Goal: Task Accomplishment & Management: Use online tool/utility

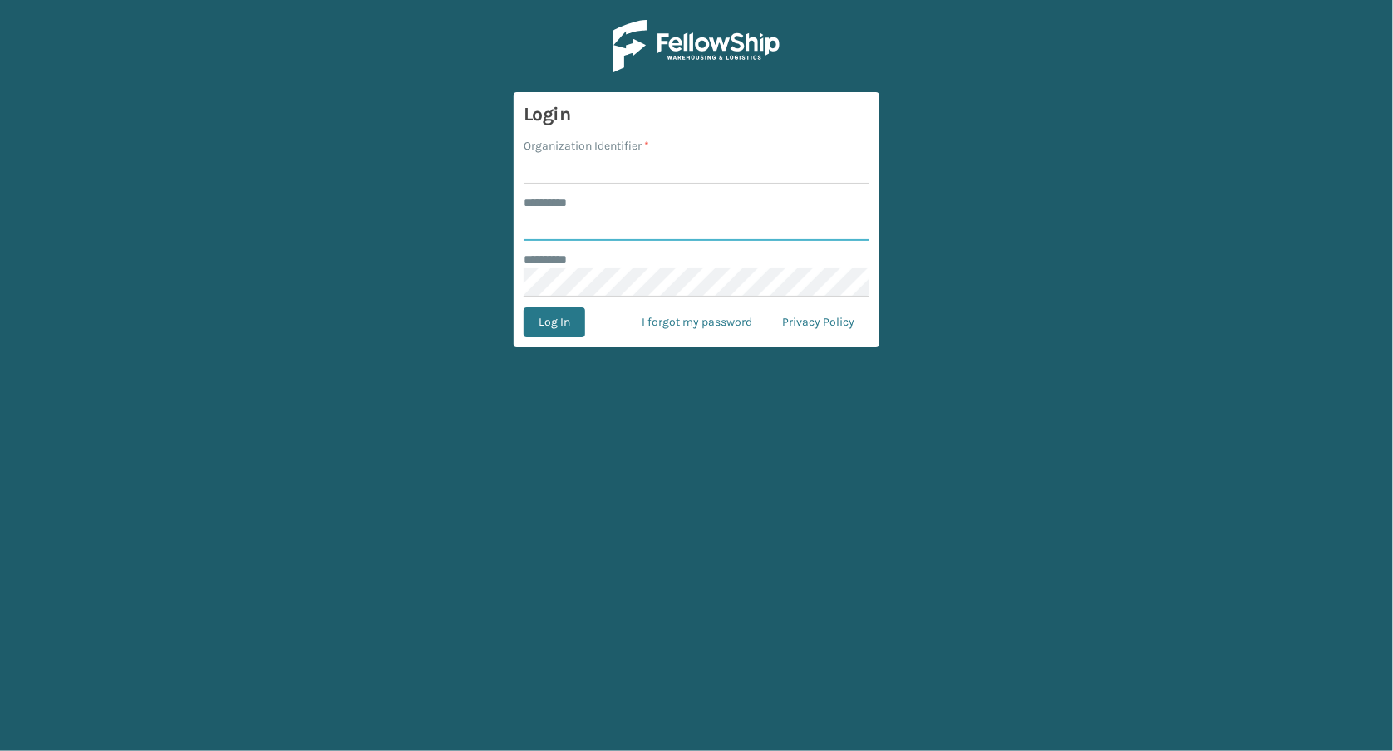
type input "*****"
type input "FELLOWSHIP - EAST"
click at [551, 322] on button "Log In" at bounding box center [555, 323] width 62 height 30
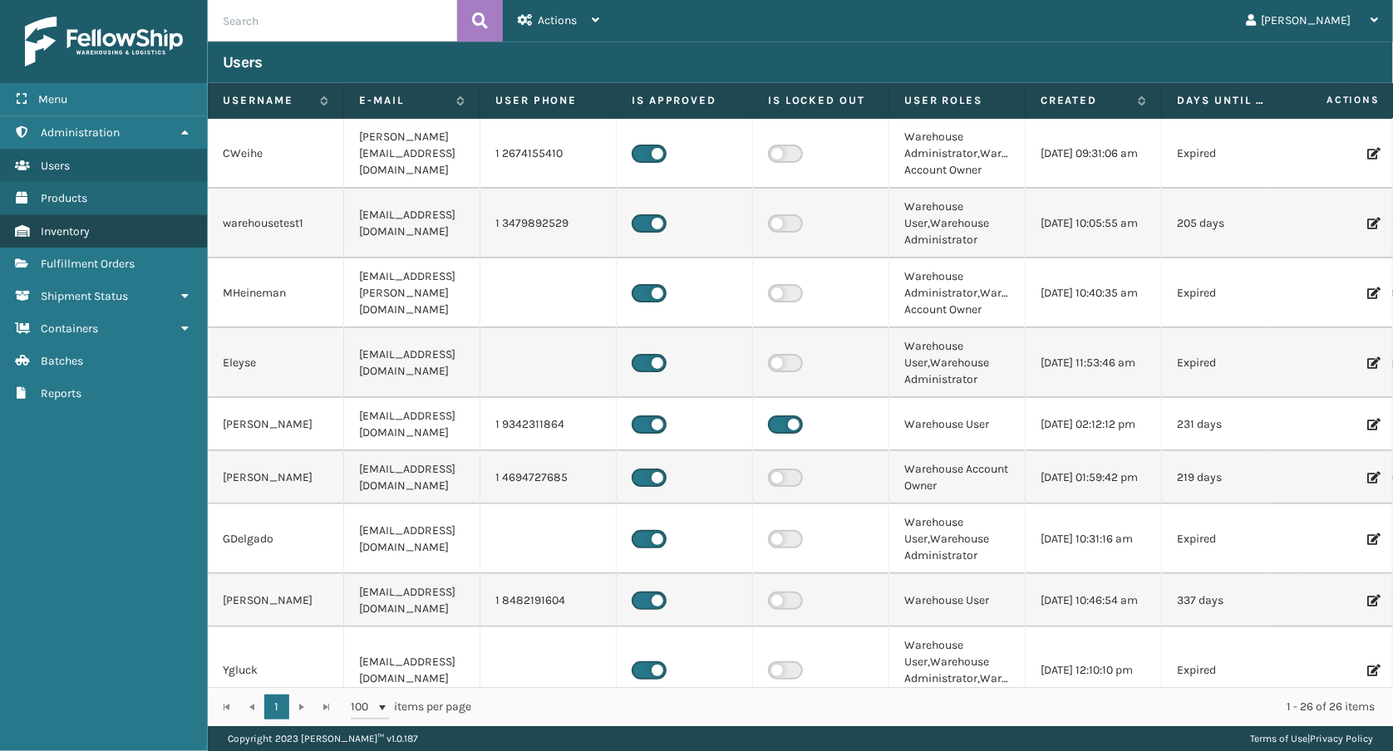
click at [42, 239] on link "Inventory" at bounding box center [103, 231] width 207 height 32
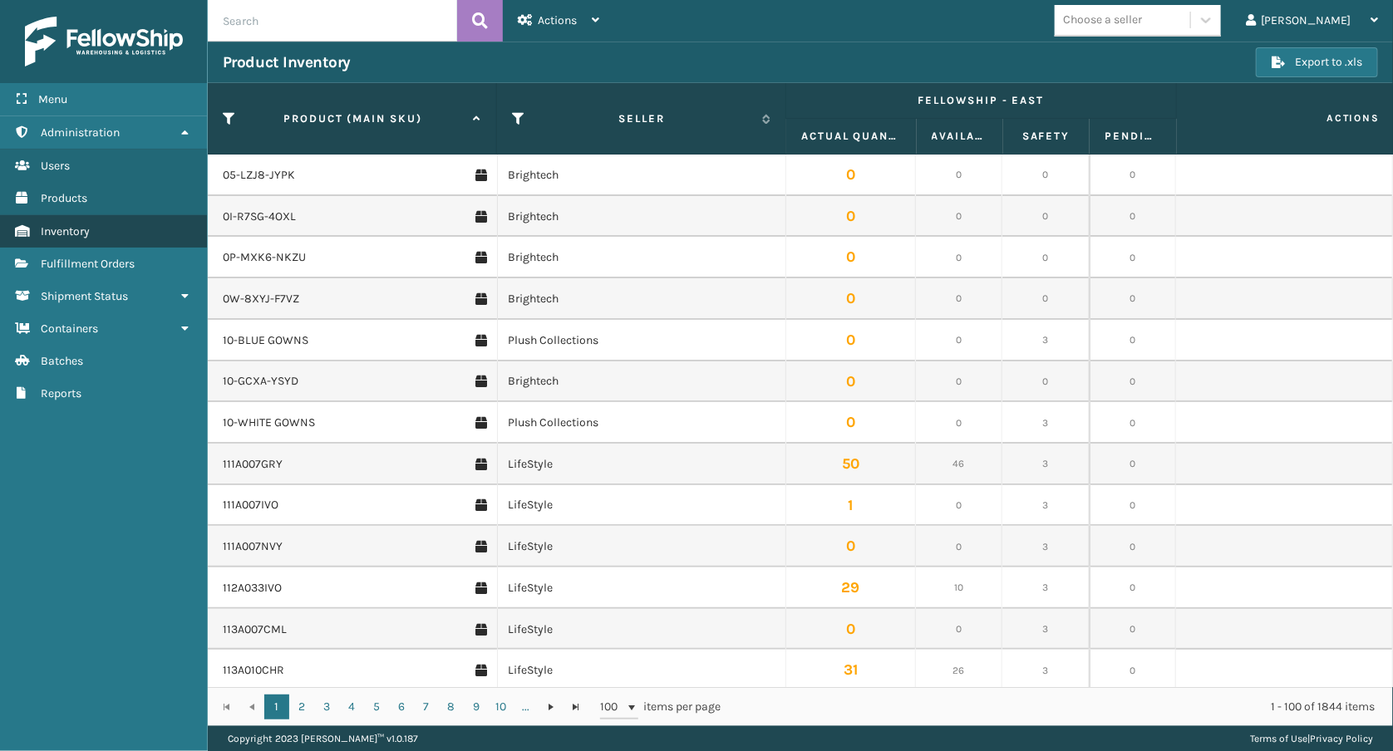
click at [97, 235] on link "Inventory" at bounding box center [103, 231] width 207 height 32
click at [43, 195] on span "Products" at bounding box center [64, 198] width 47 height 14
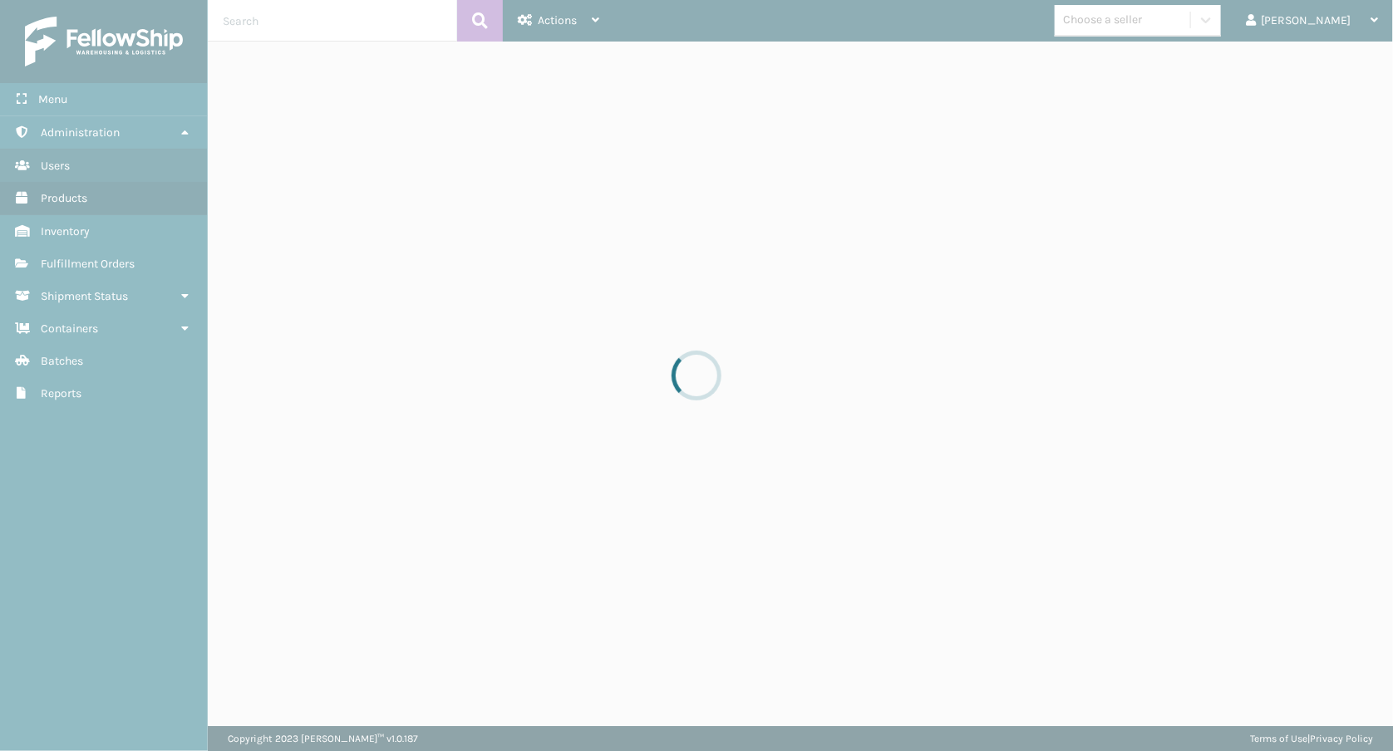
click at [85, 258] on div at bounding box center [696, 375] width 1393 height 751
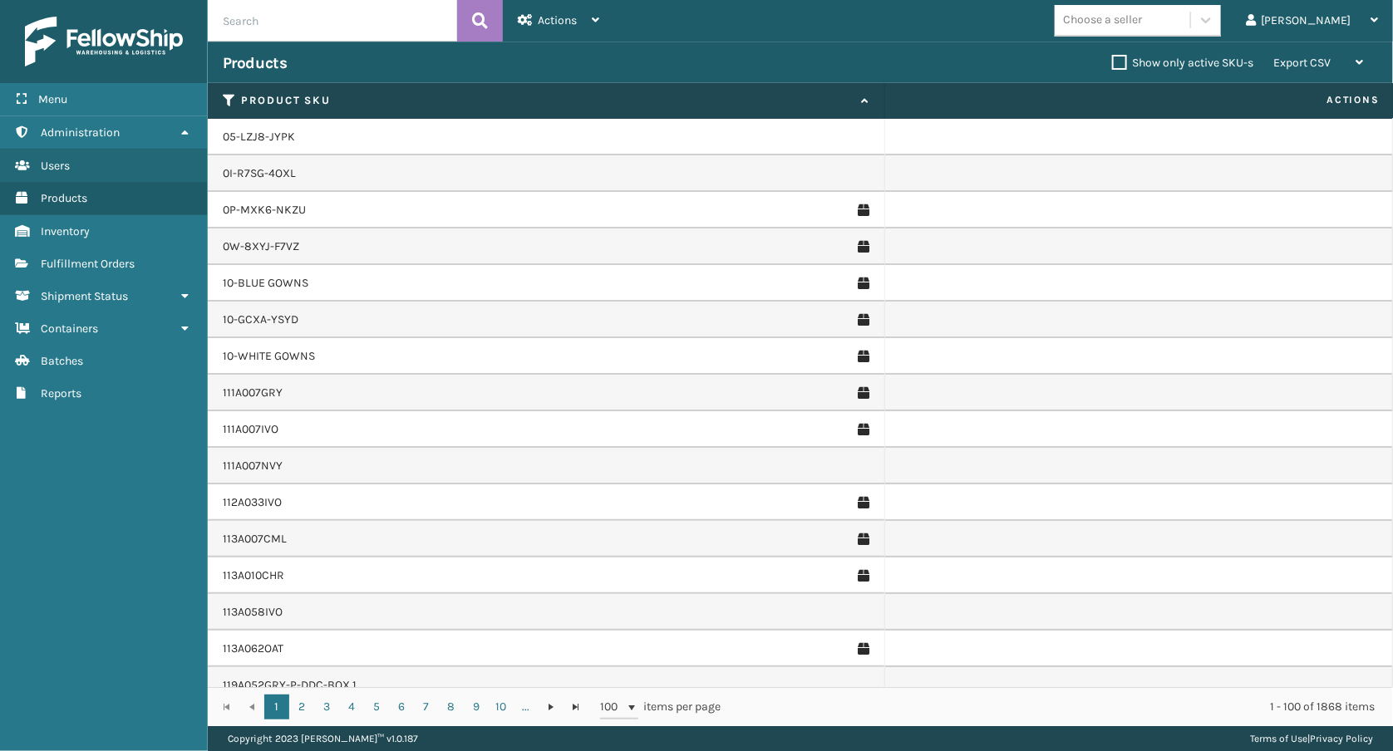
click at [85, 258] on span "Fulfillment Orders" at bounding box center [88, 264] width 94 height 14
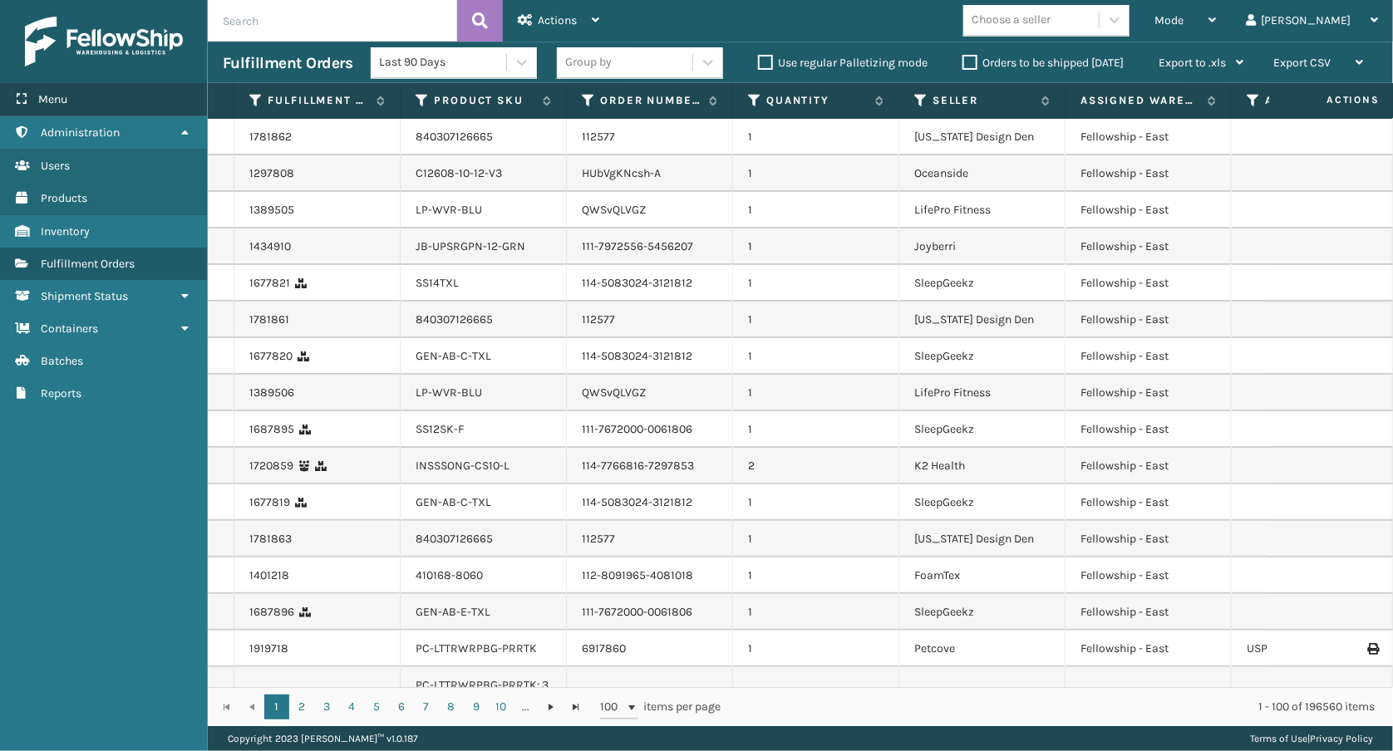
click at [35, 98] on div "Menu" at bounding box center [103, 99] width 207 height 33
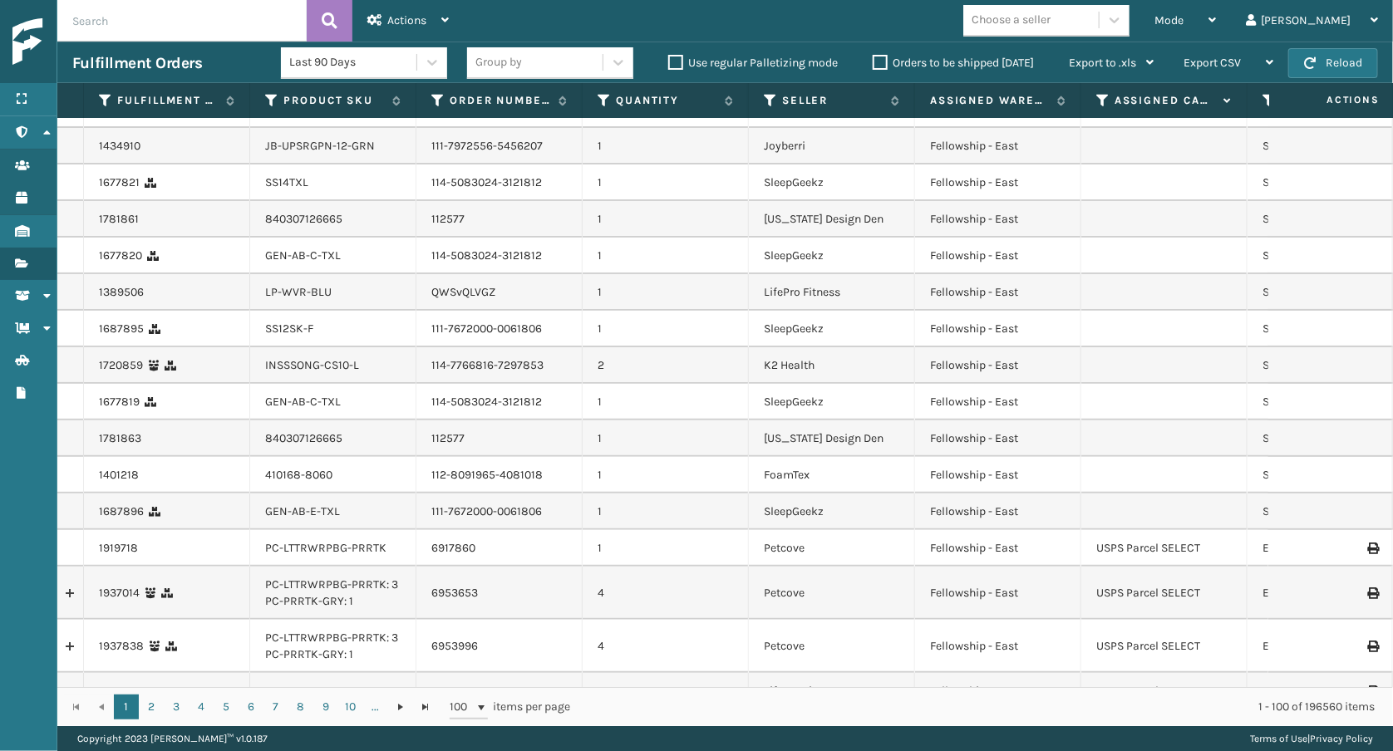
scroll to position [101, 0]
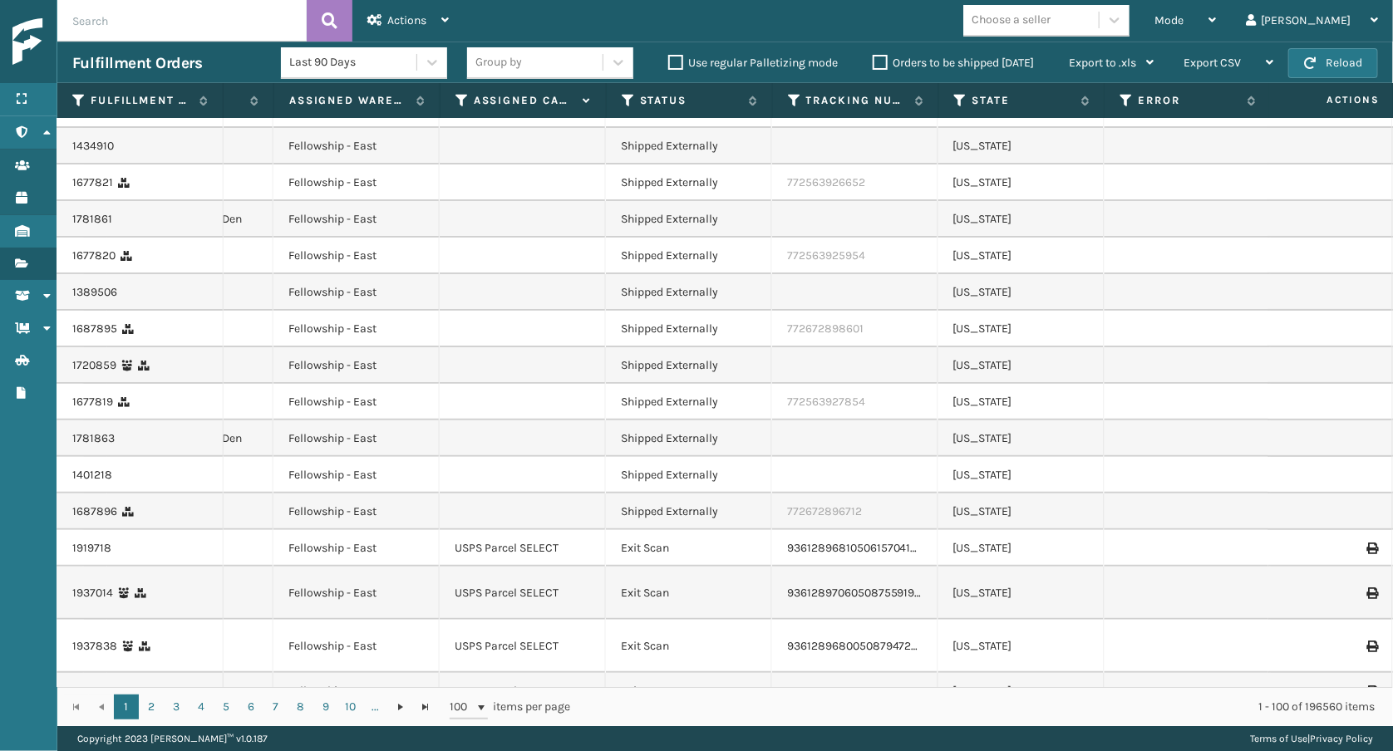
scroll to position [101, 693]
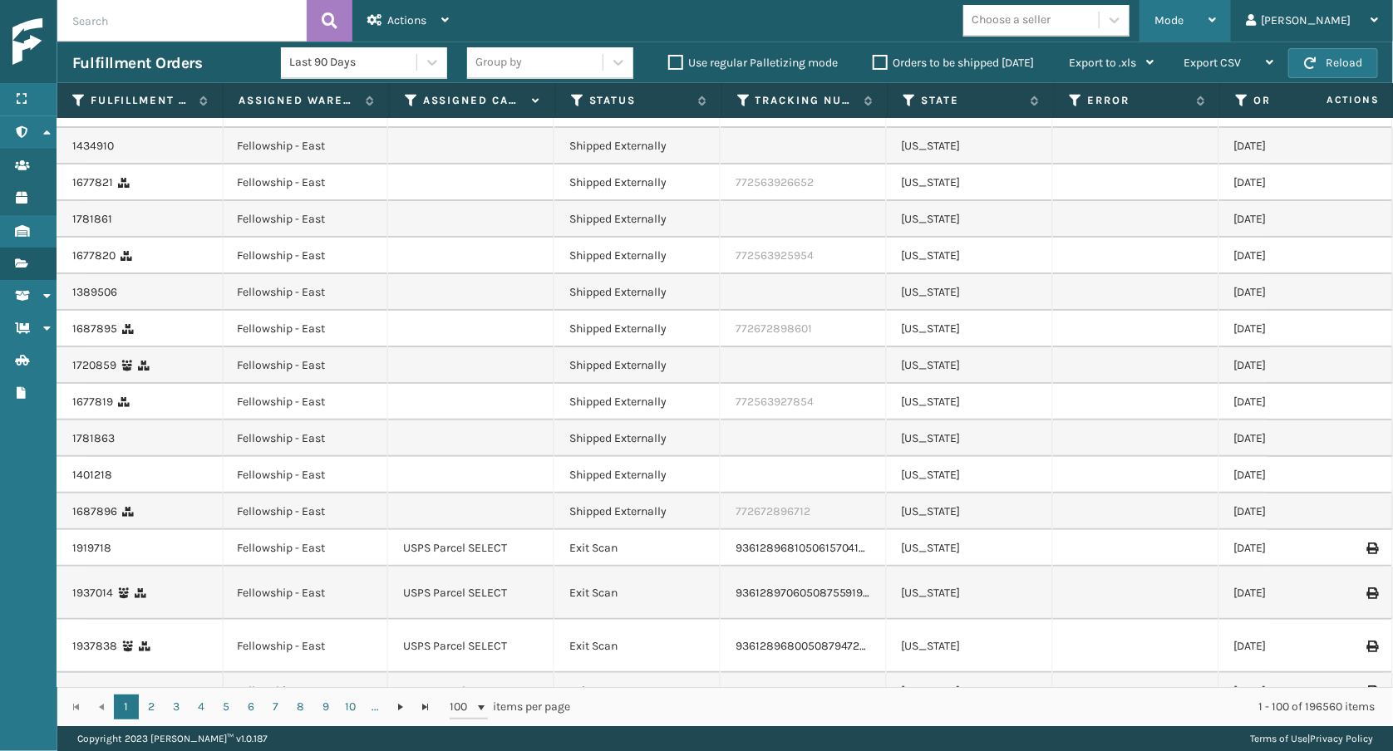
click at [1216, 6] on div "Mode" at bounding box center [1186, 21] width 62 height 42
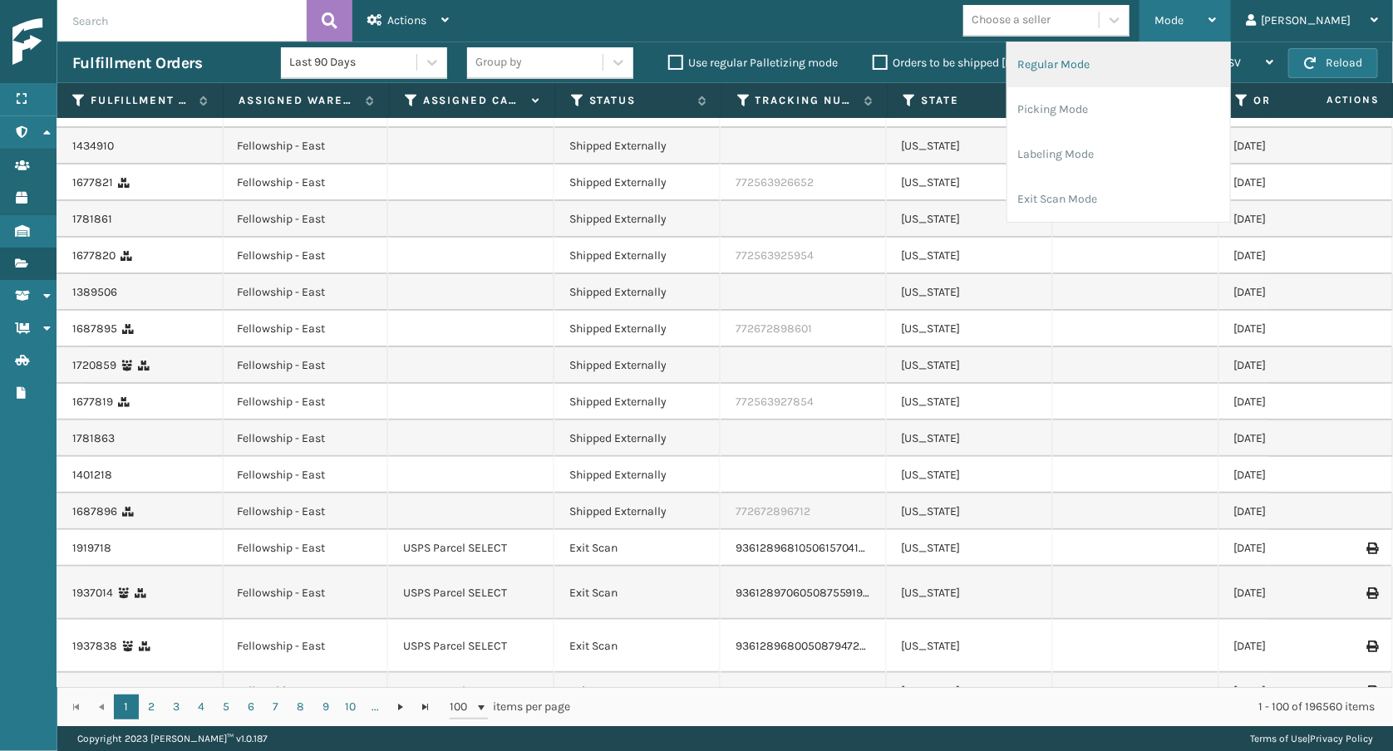
click at [1181, 57] on li "Regular Mode" at bounding box center [1118, 64] width 223 height 45
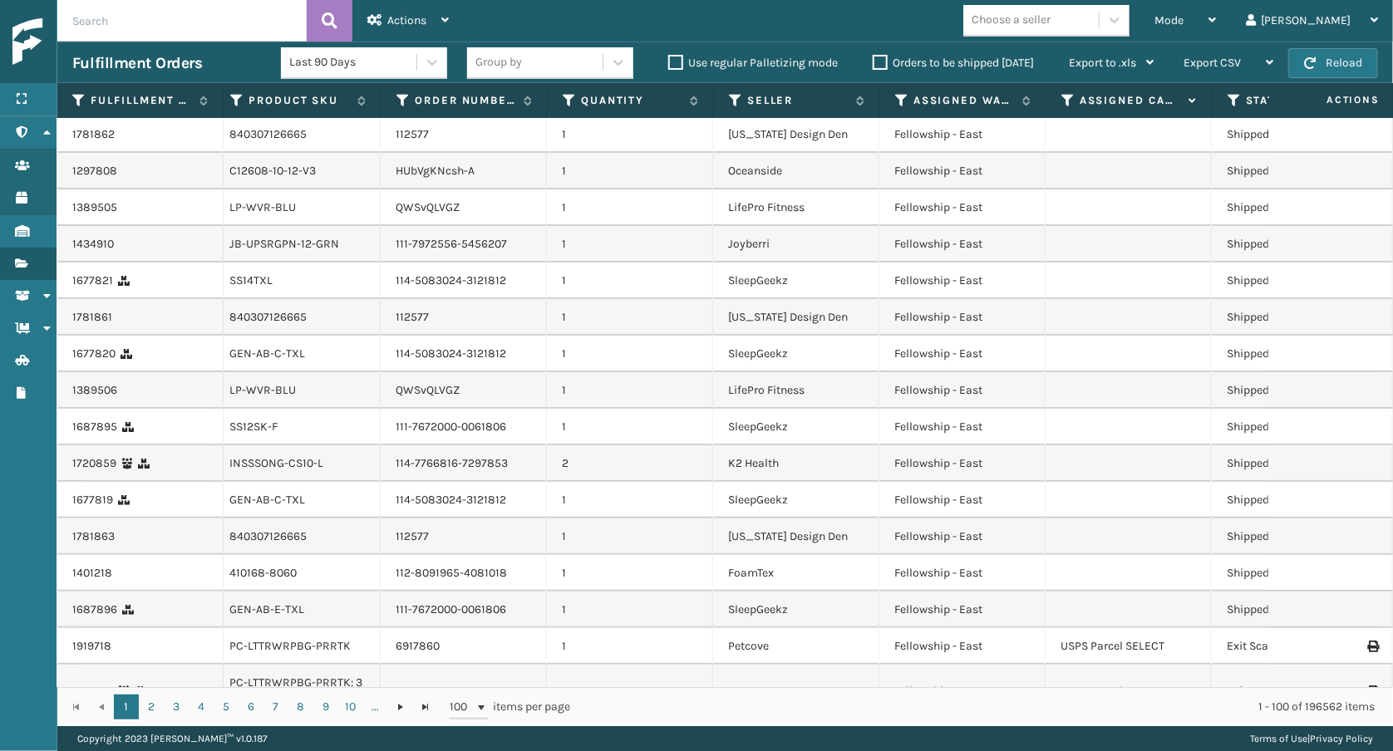
scroll to position [0, 0]
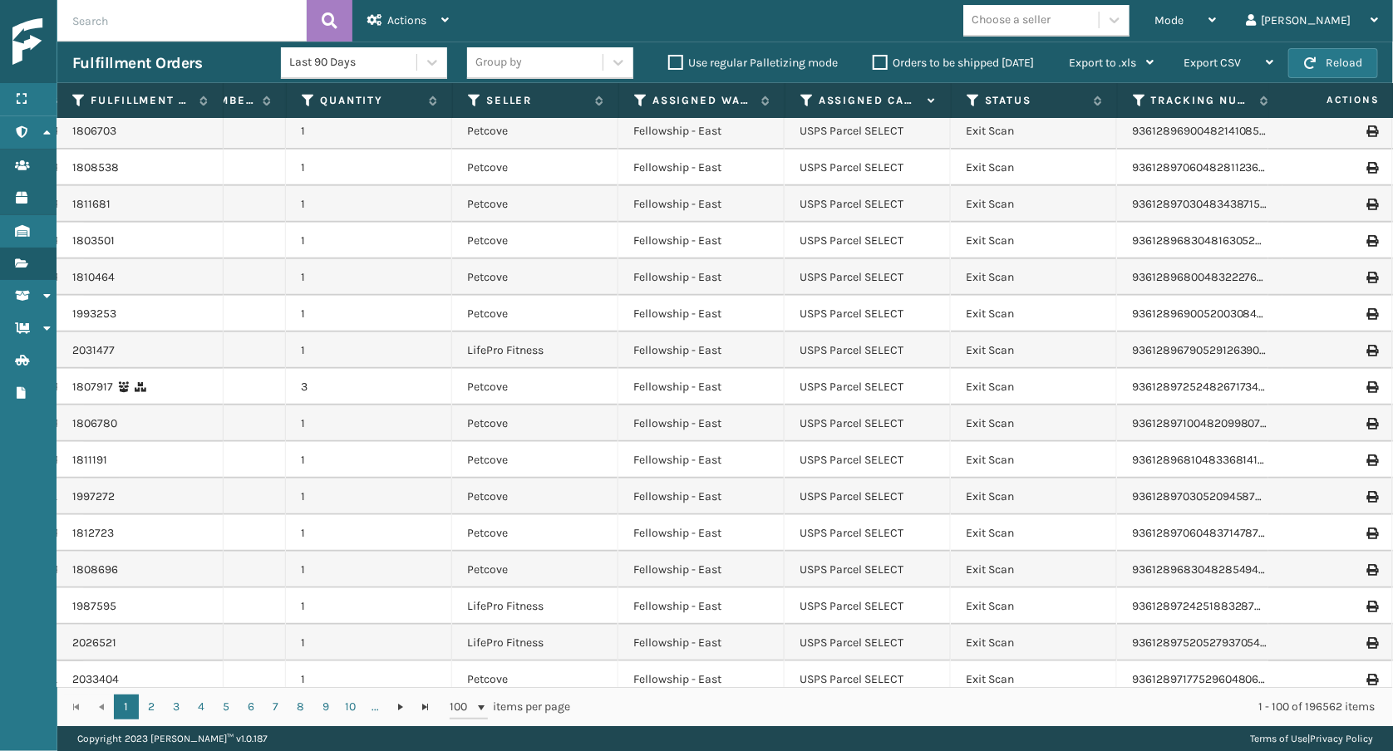
click at [805, 99] on icon at bounding box center [806, 100] width 13 height 15
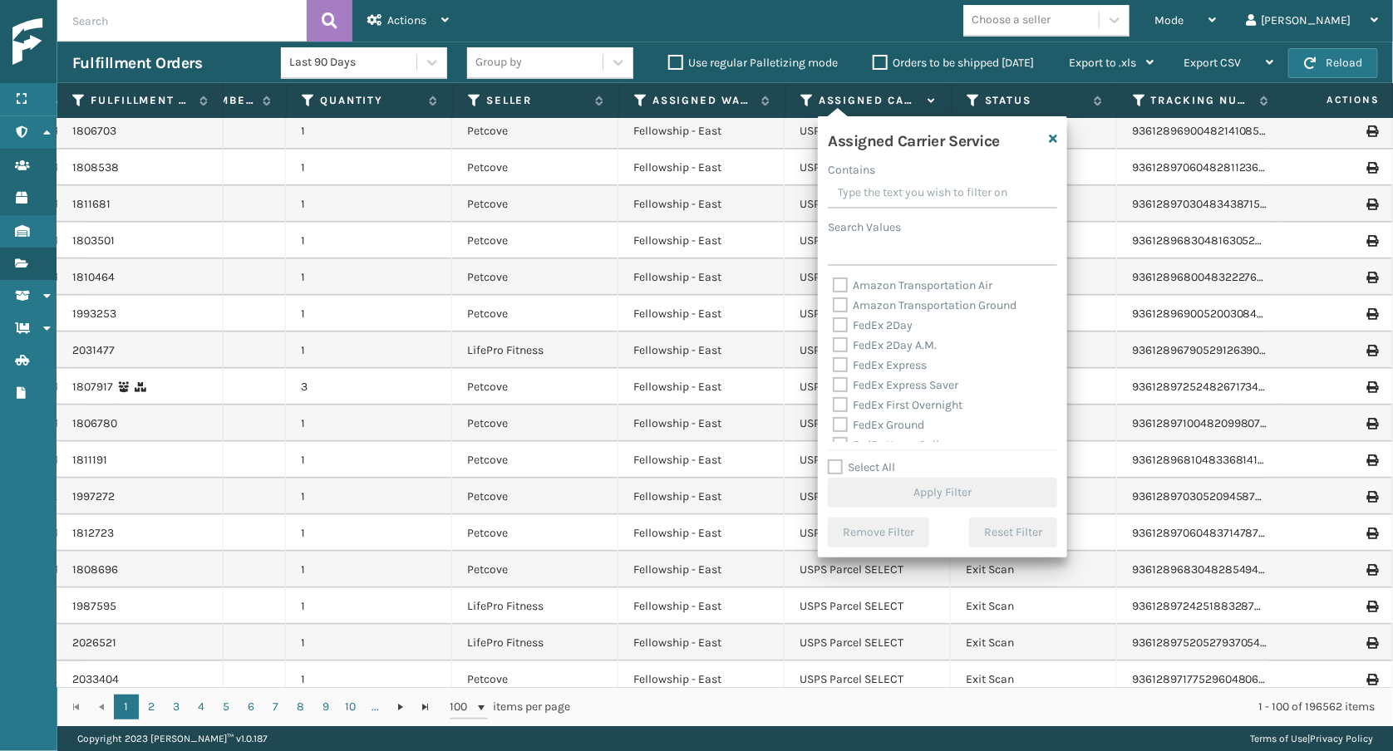
click at [908, 322] on label "FedEx 2Day" at bounding box center [873, 325] width 80 height 14
click at [834, 322] on input "FedEx 2Day" at bounding box center [833, 321] width 1 height 11
checkbox input "true"
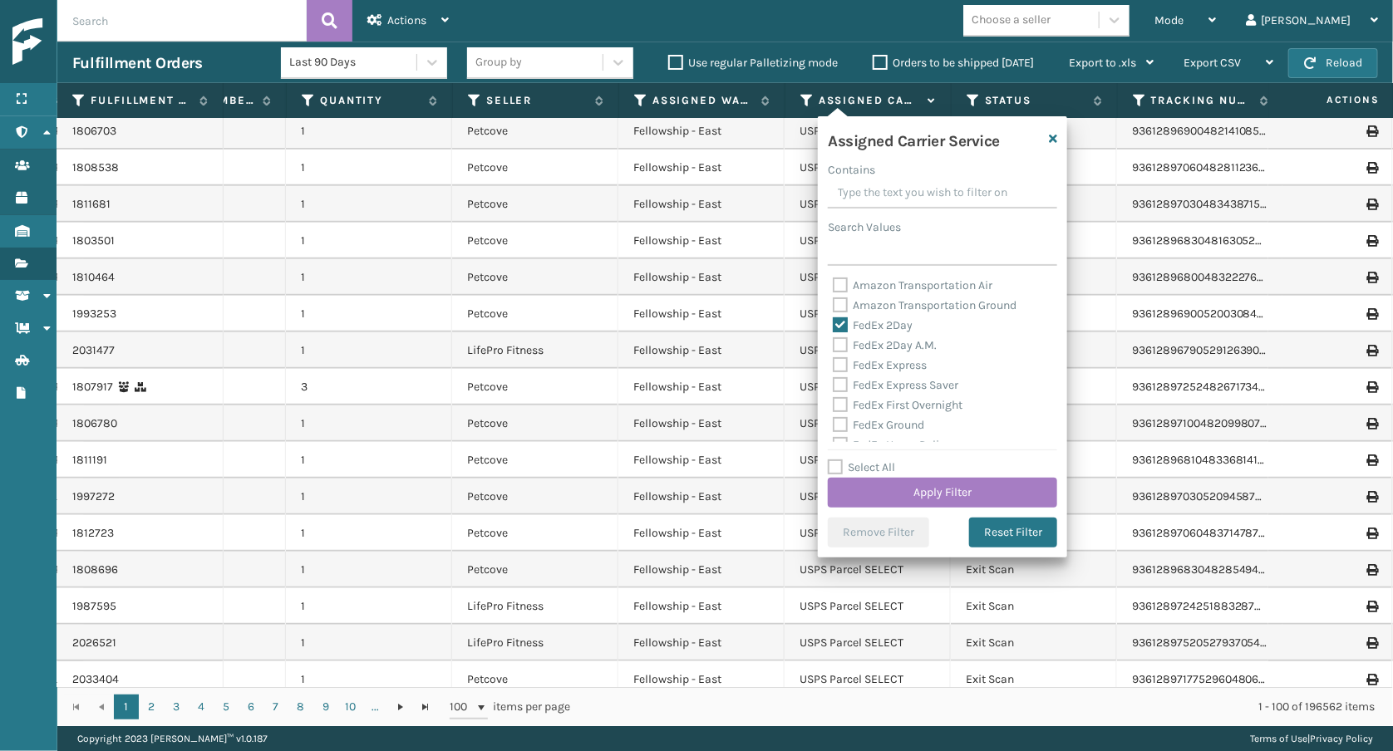
click at [905, 356] on div "FedEx Express" at bounding box center [942, 366] width 219 height 20
click at [899, 339] on label "FedEx 2Day A.M." at bounding box center [885, 345] width 104 height 14
click at [834, 339] on input "FedEx 2Day A.M." at bounding box center [833, 341] width 1 height 11
checkbox input "true"
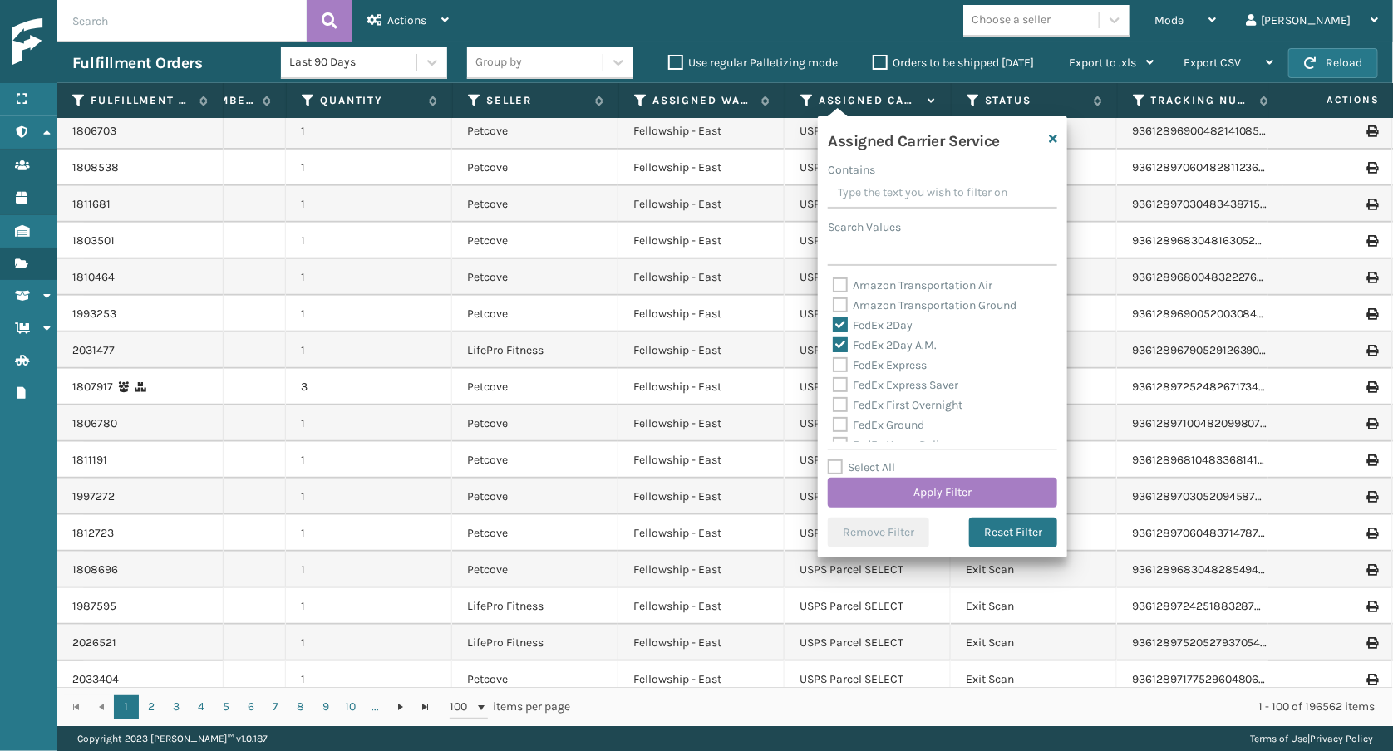
click at [852, 458] on input "Select All" at bounding box center [952, 459] width 249 height 2
checkbox input "true"
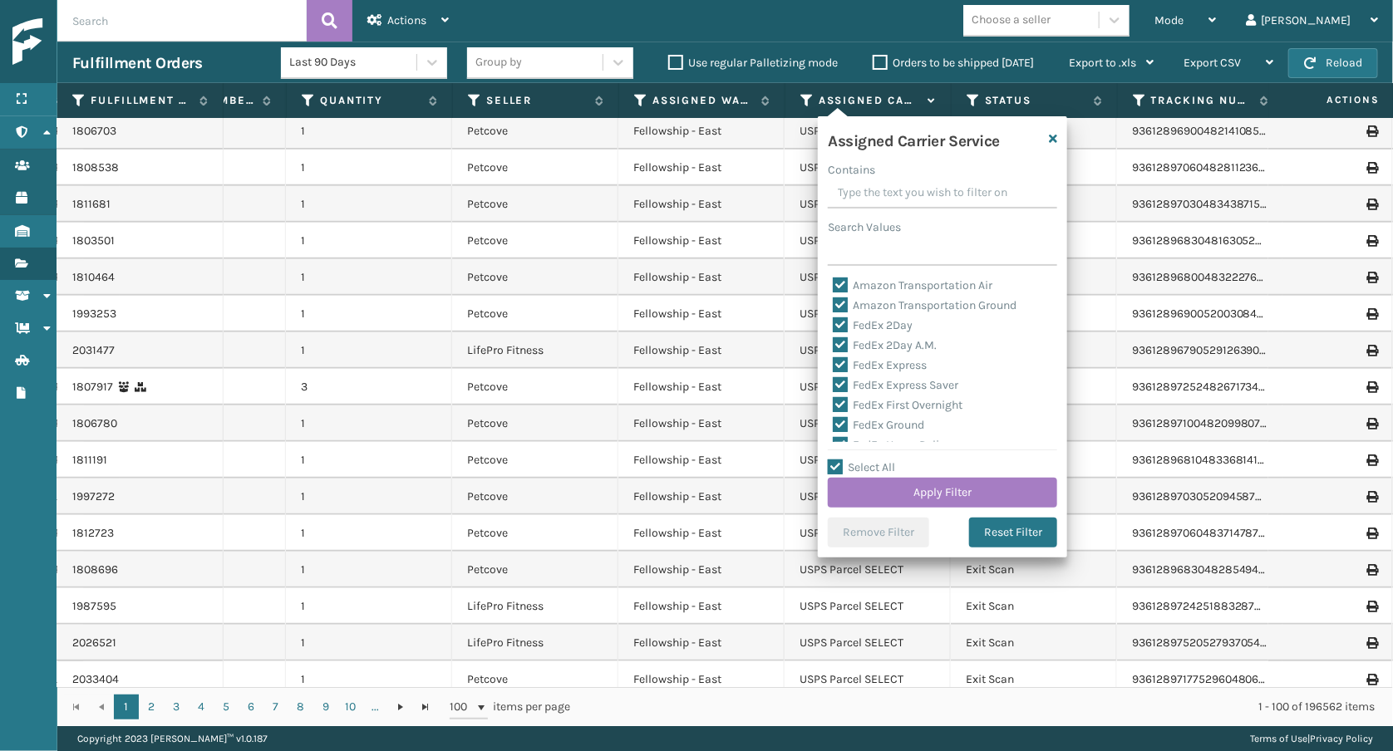
checkbox input "true"
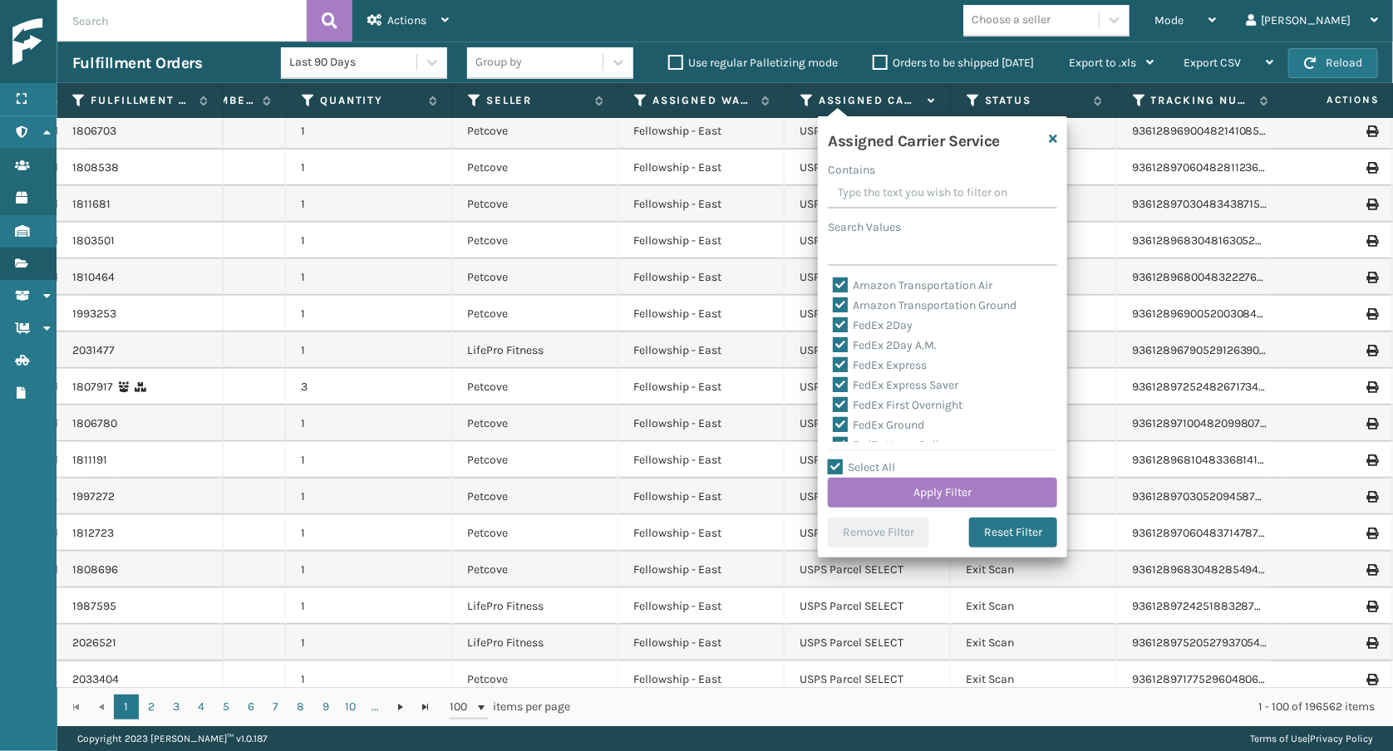
checkbox input "true"
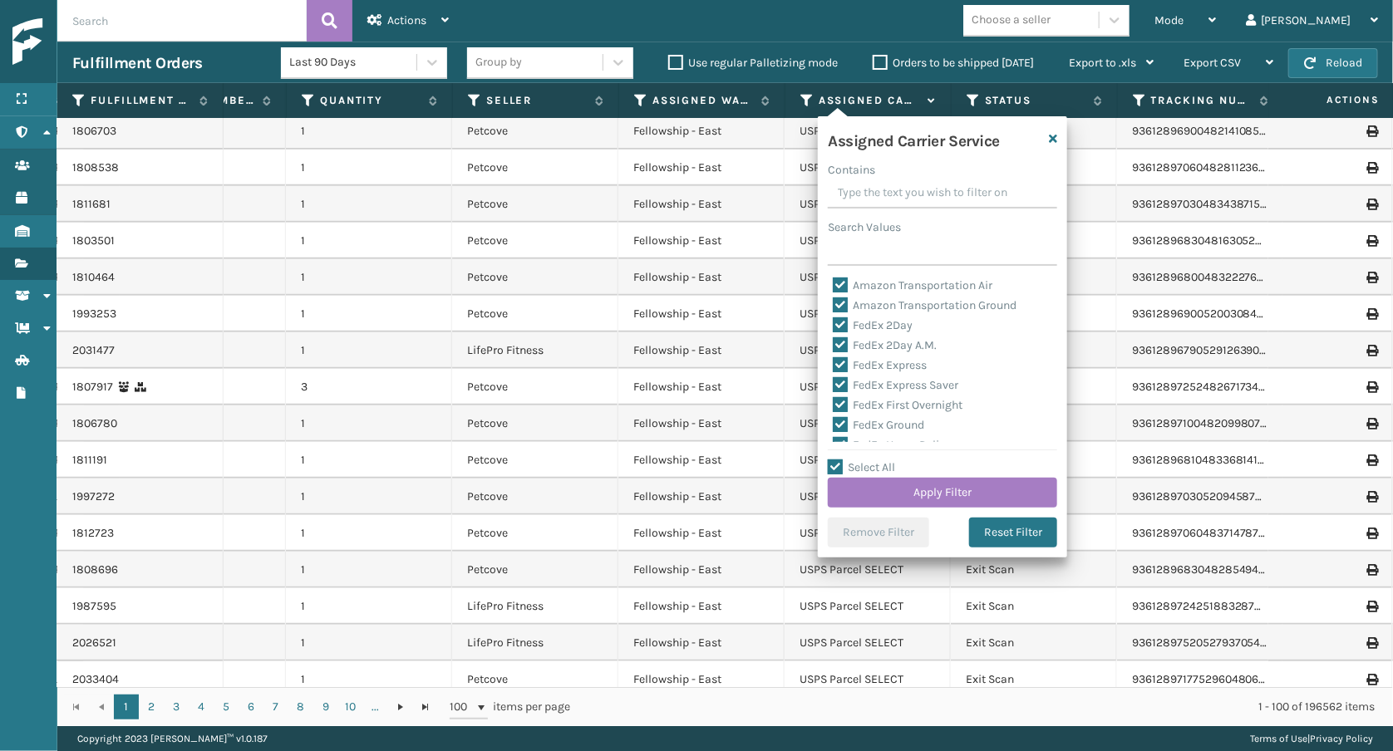
checkbox input "true"
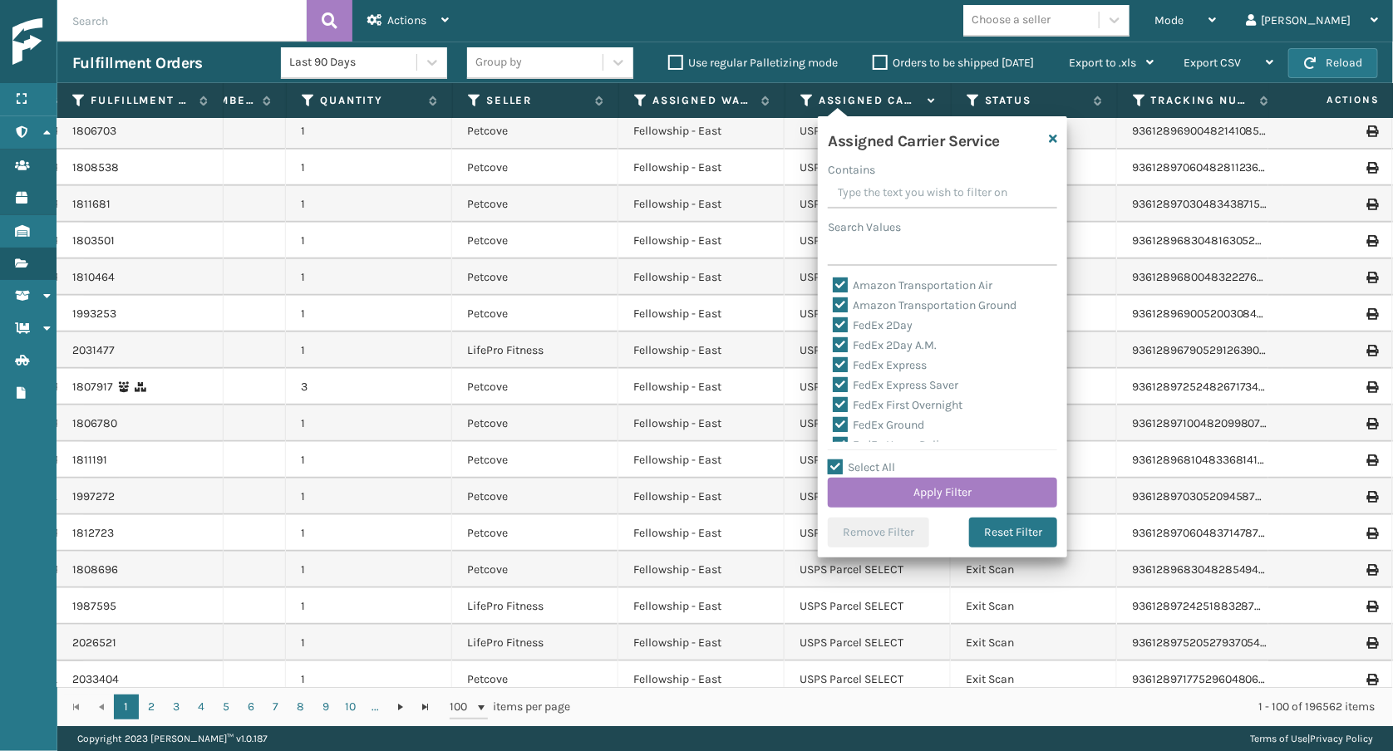
checkbox input "true"
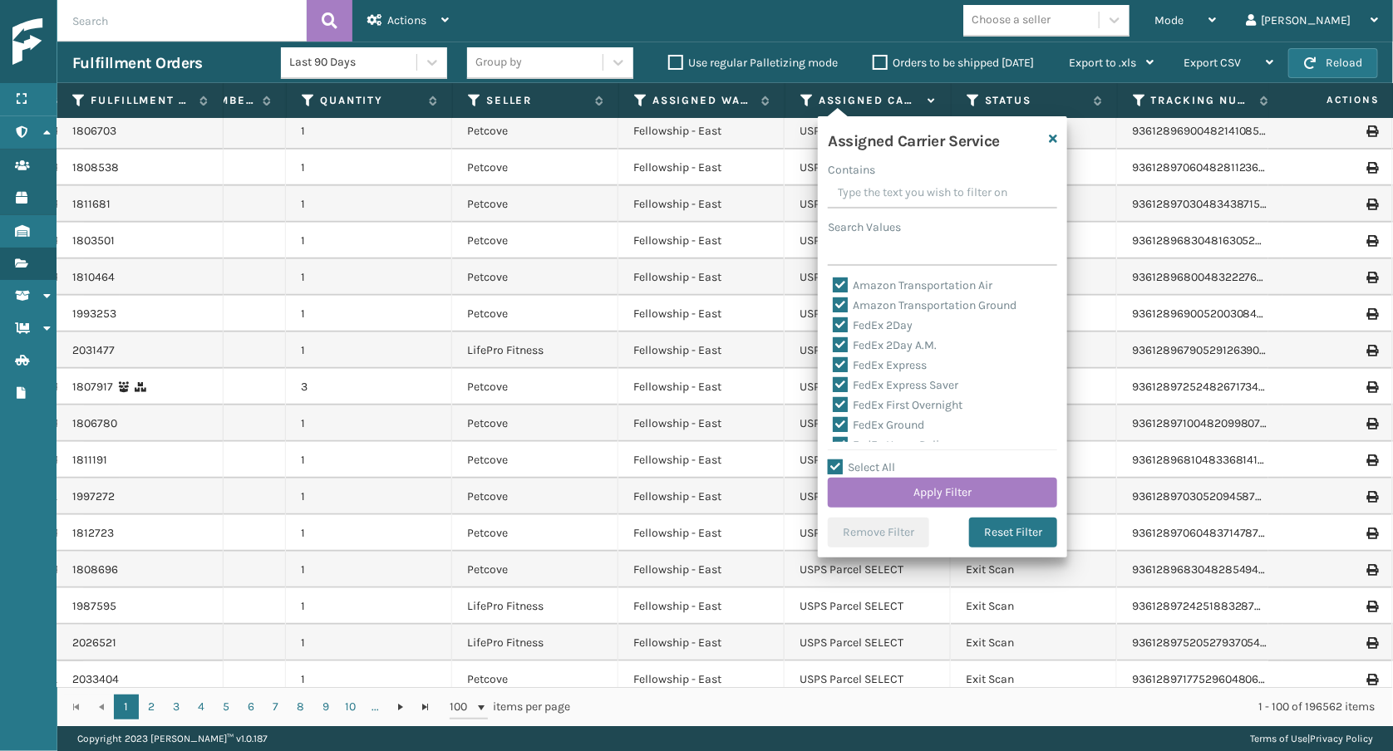
checkbox input "true"
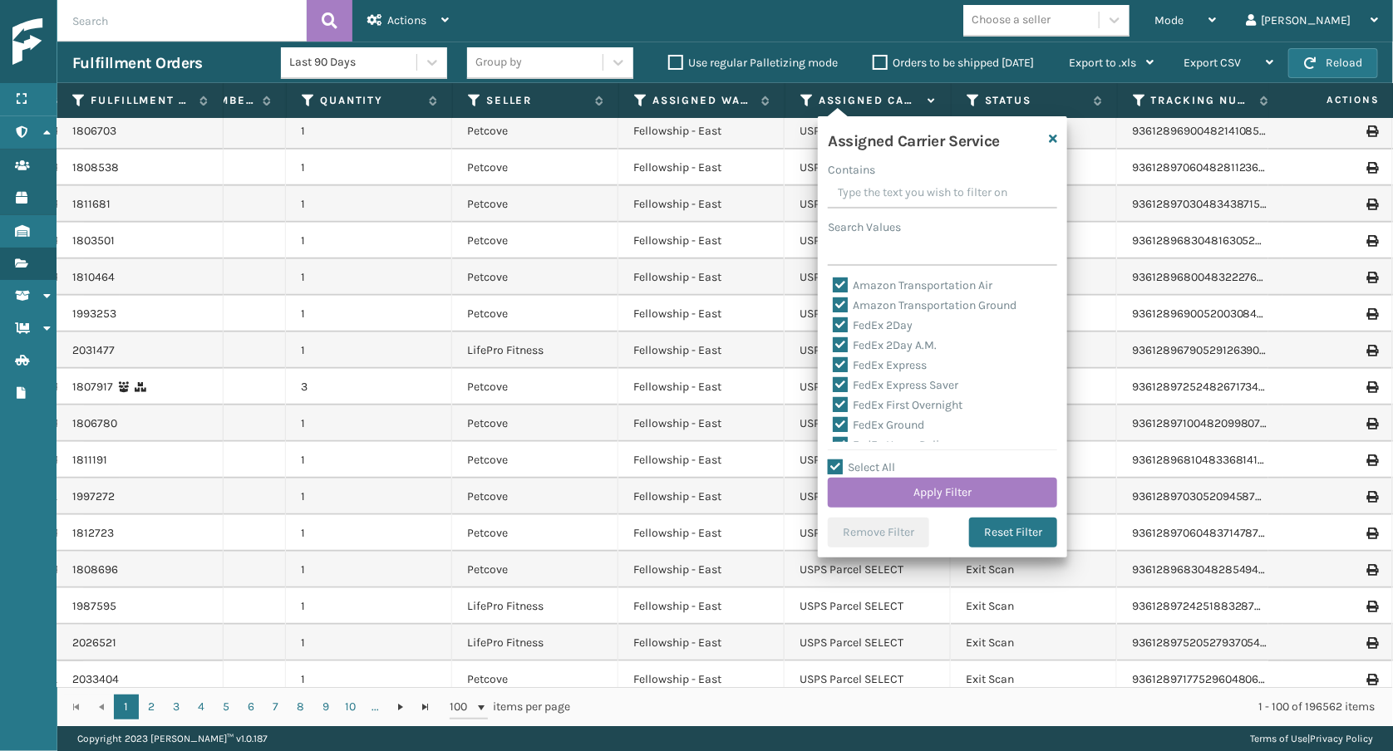
checkbox input "true"
click at [864, 409] on label "LTL" at bounding box center [851, 416] width 37 height 14
click at [834, 406] on input "LTL" at bounding box center [833, 411] width 1 height 11
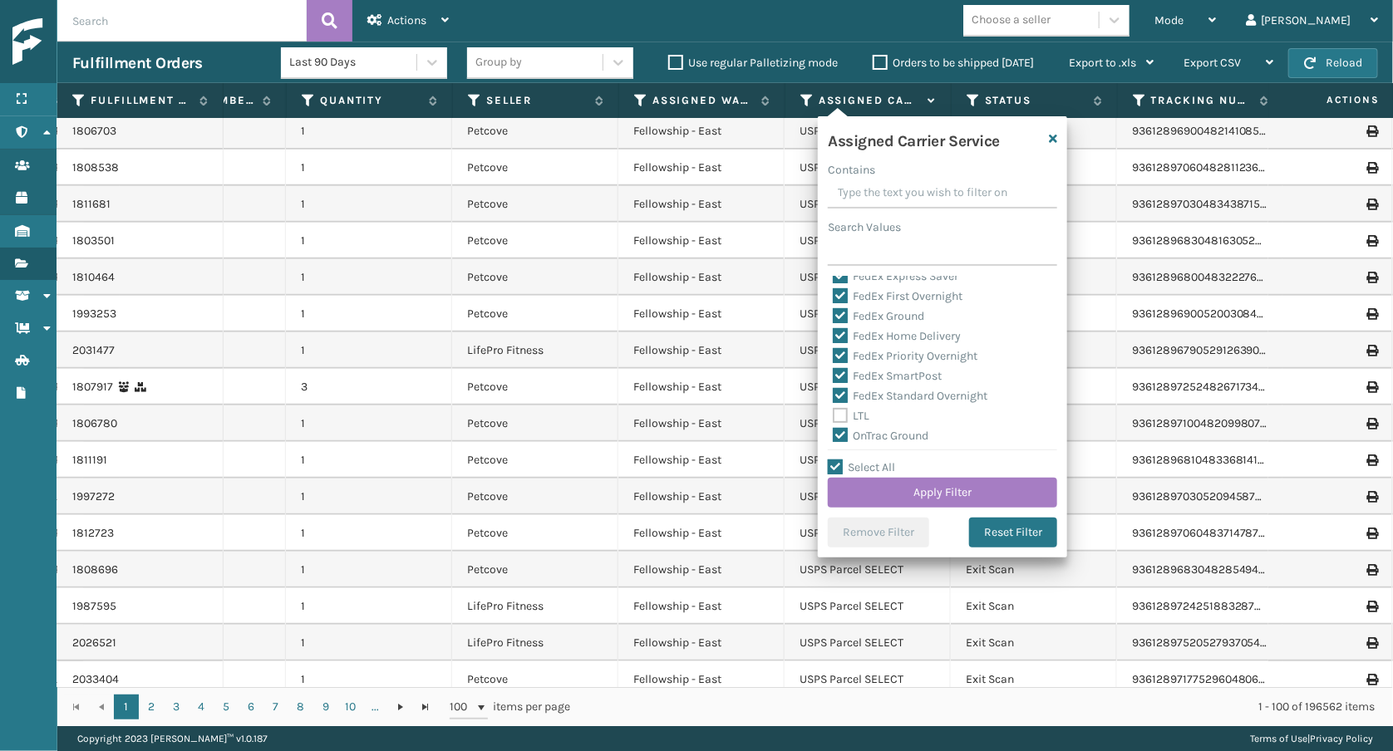
checkbox input "false"
click at [897, 492] on button "Apply Filter" at bounding box center [942, 493] width 229 height 30
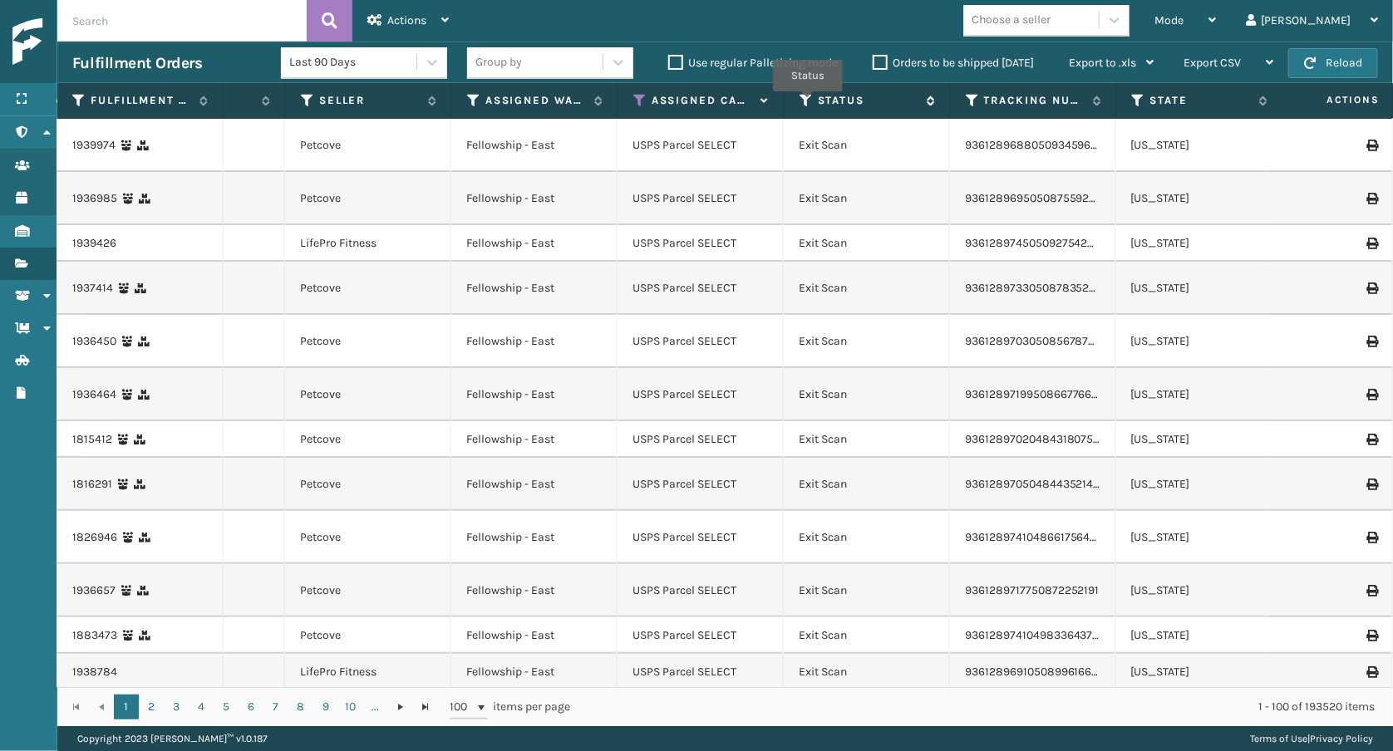
click at [808, 103] on icon at bounding box center [806, 100] width 13 height 15
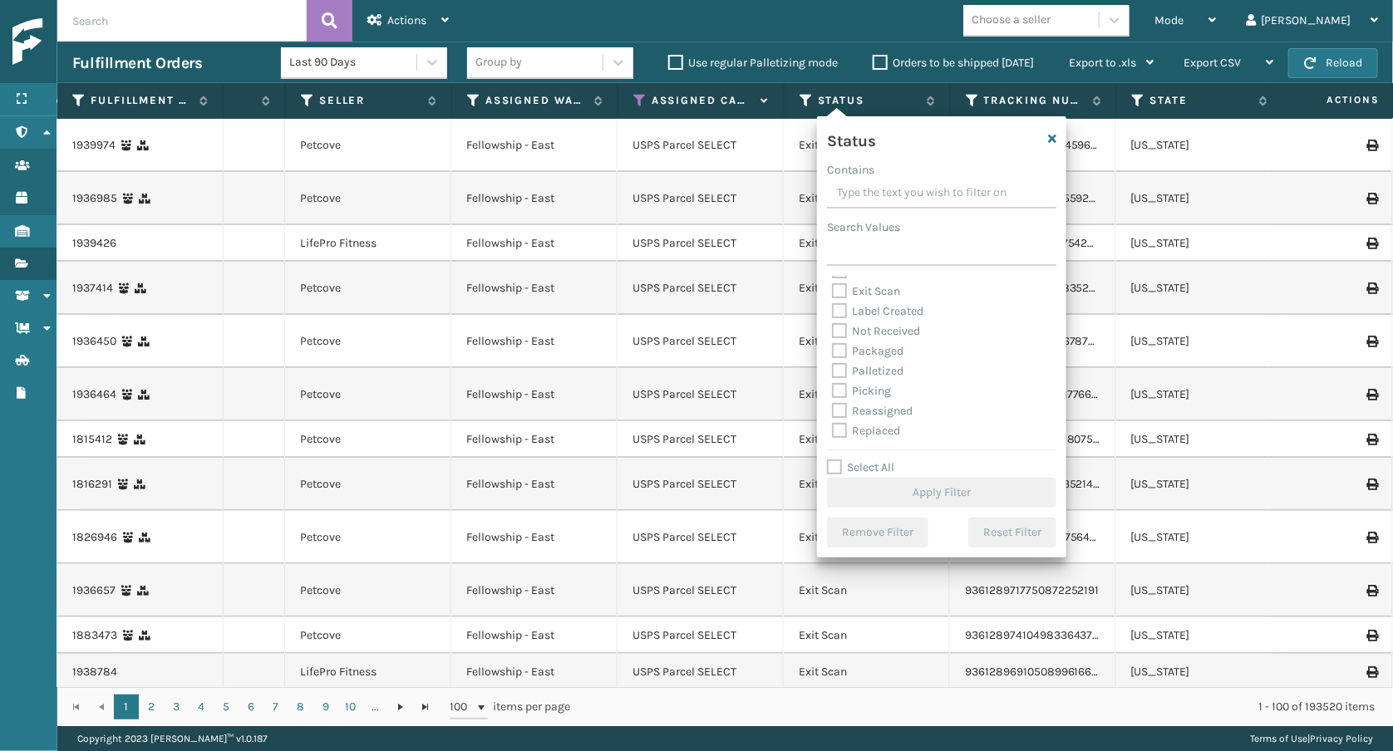
click at [880, 384] on label "Picking" at bounding box center [861, 391] width 59 height 14
click at [833, 383] on input "Picking" at bounding box center [832, 387] width 1 height 11
checkbox input "true"
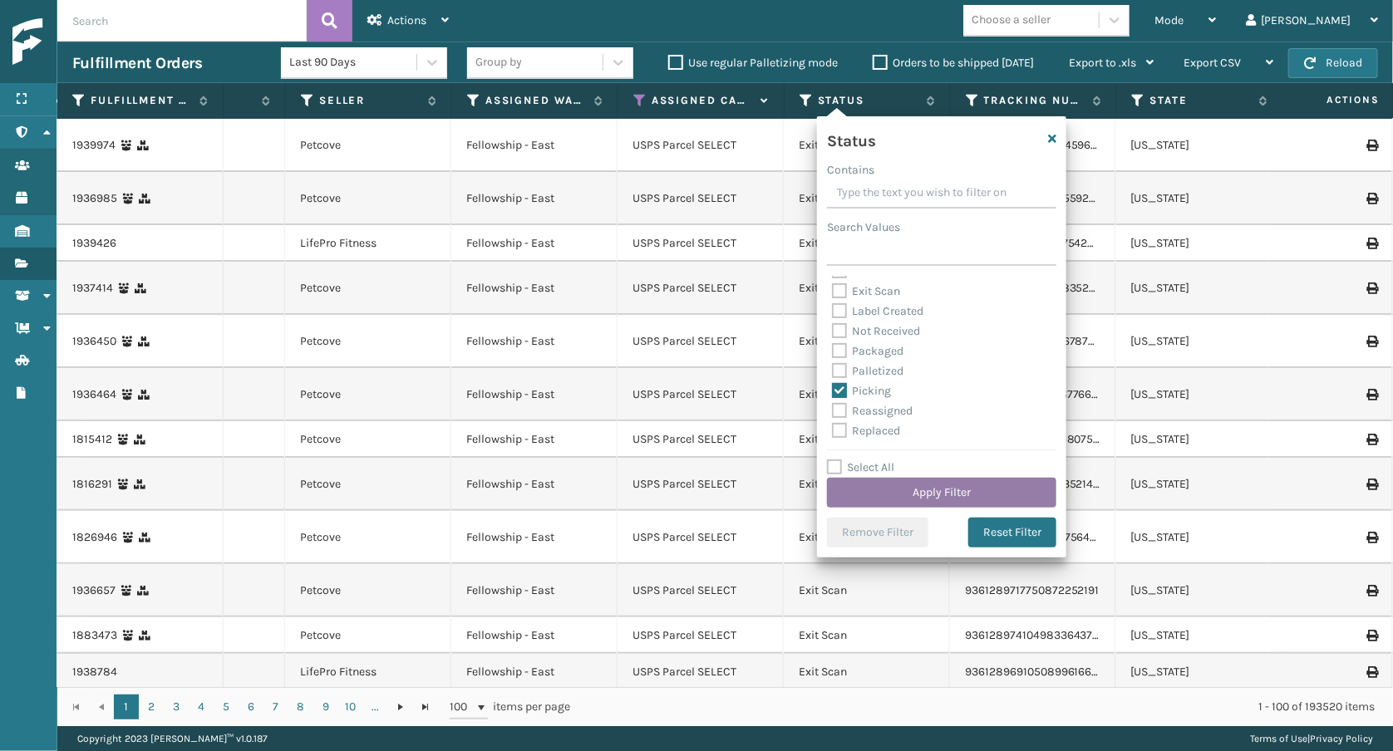
click at [904, 484] on button "Apply Filter" at bounding box center [941, 493] width 229 height 30
